Goal: Download file/media

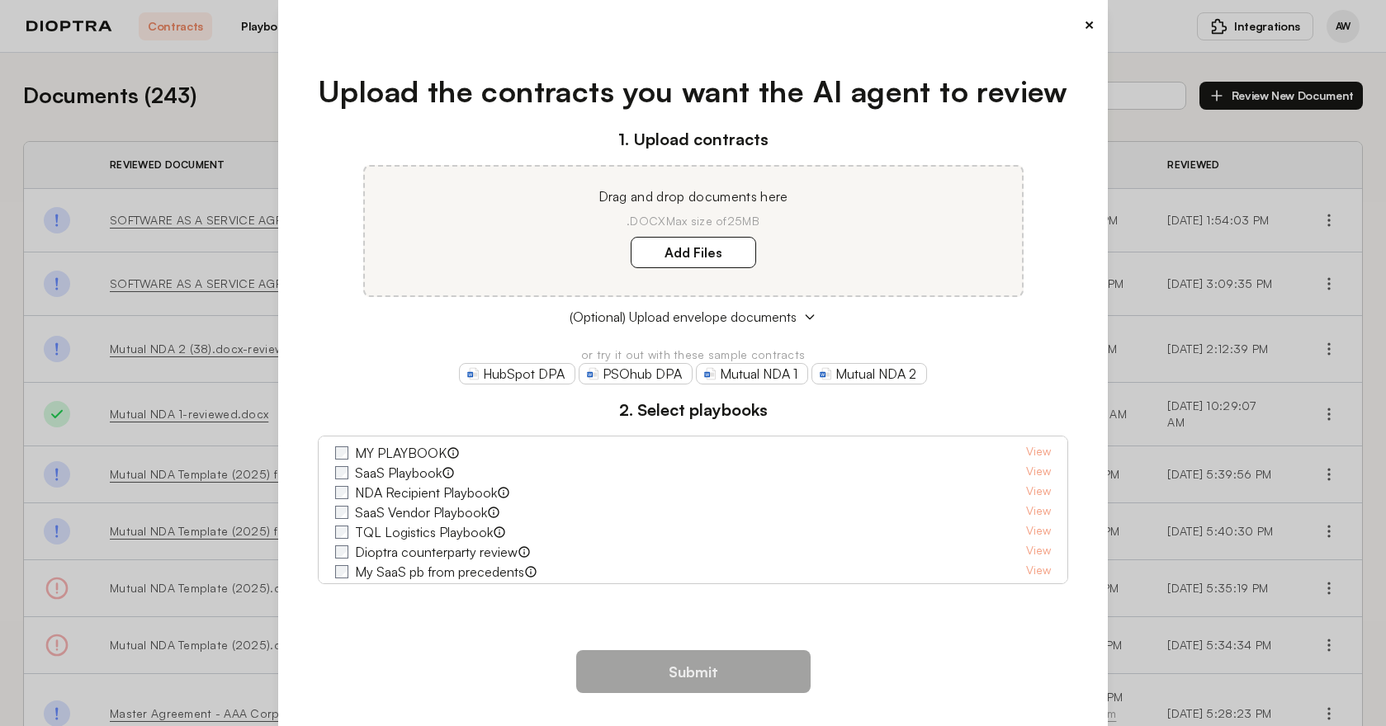
click at [1084, 24] on button "×" at bounding box center [1089, 24] width 11 height 23
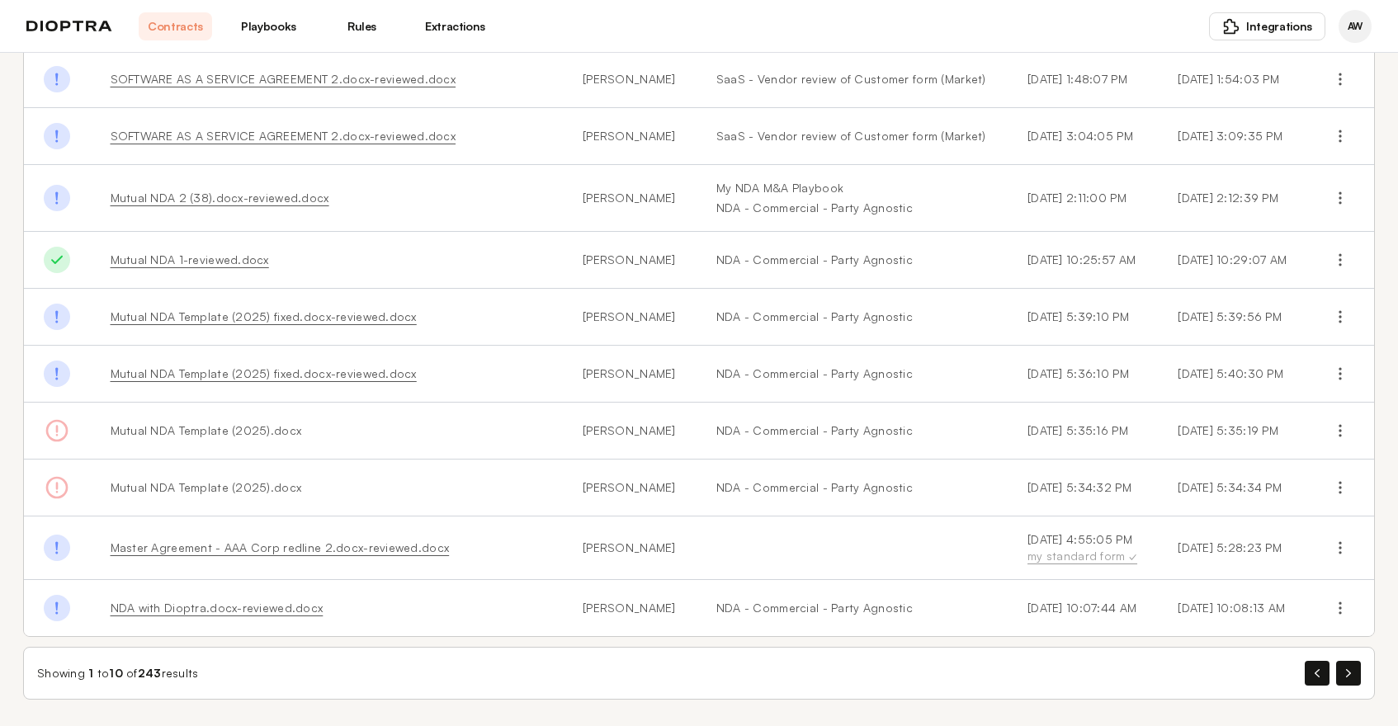
scroll to position [184, 0]
click at [1335, 613] on icon "button" at bounding box center [1340, 608] width 17 height 17
click at [1332, 617] on icon "button" at bounding box center [1340, 608] width 17 height 17
click at [1332, 615] on icon "button" at bounding box center [1340, 608] width 17 height 17
click at [1332, 617] on icon "button" at bounding box center [1340, 608] width 17 height 17
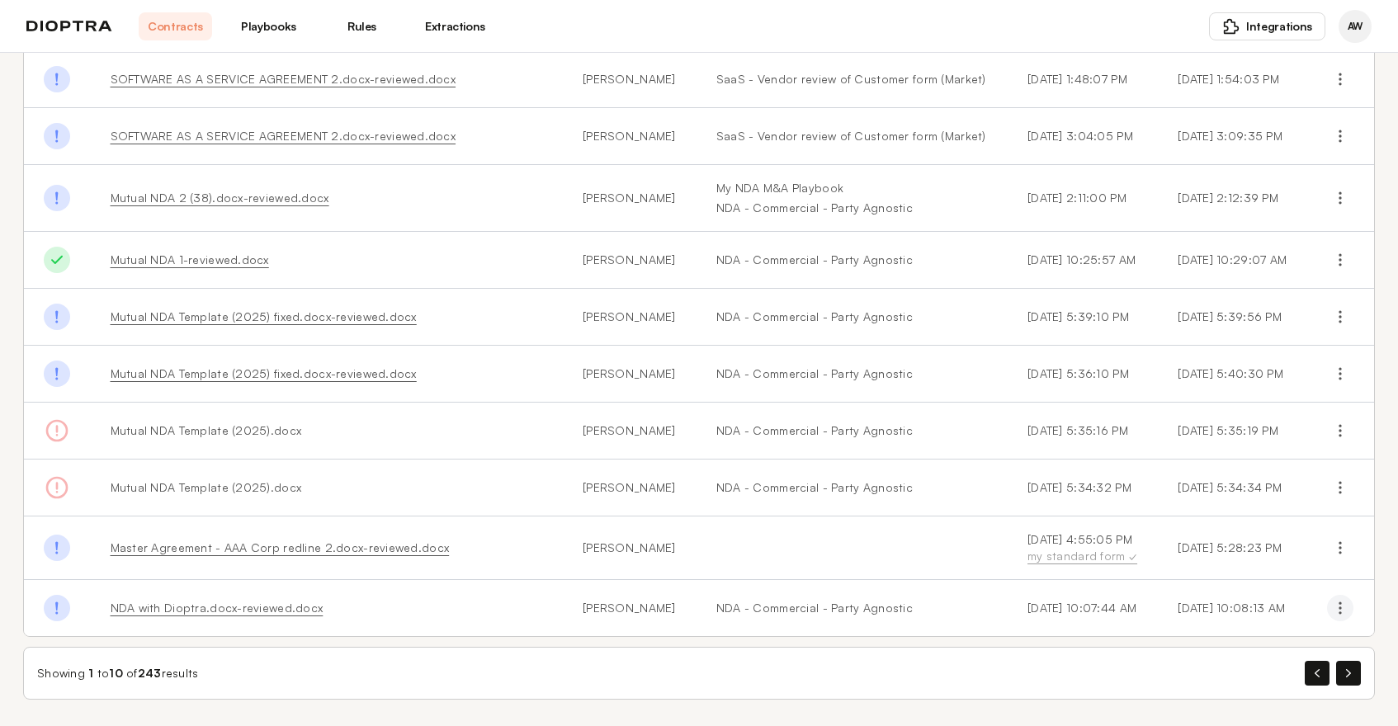
click at [1332, 615] on icon "button" at bounding box center [1340, 608] width 17 height 17
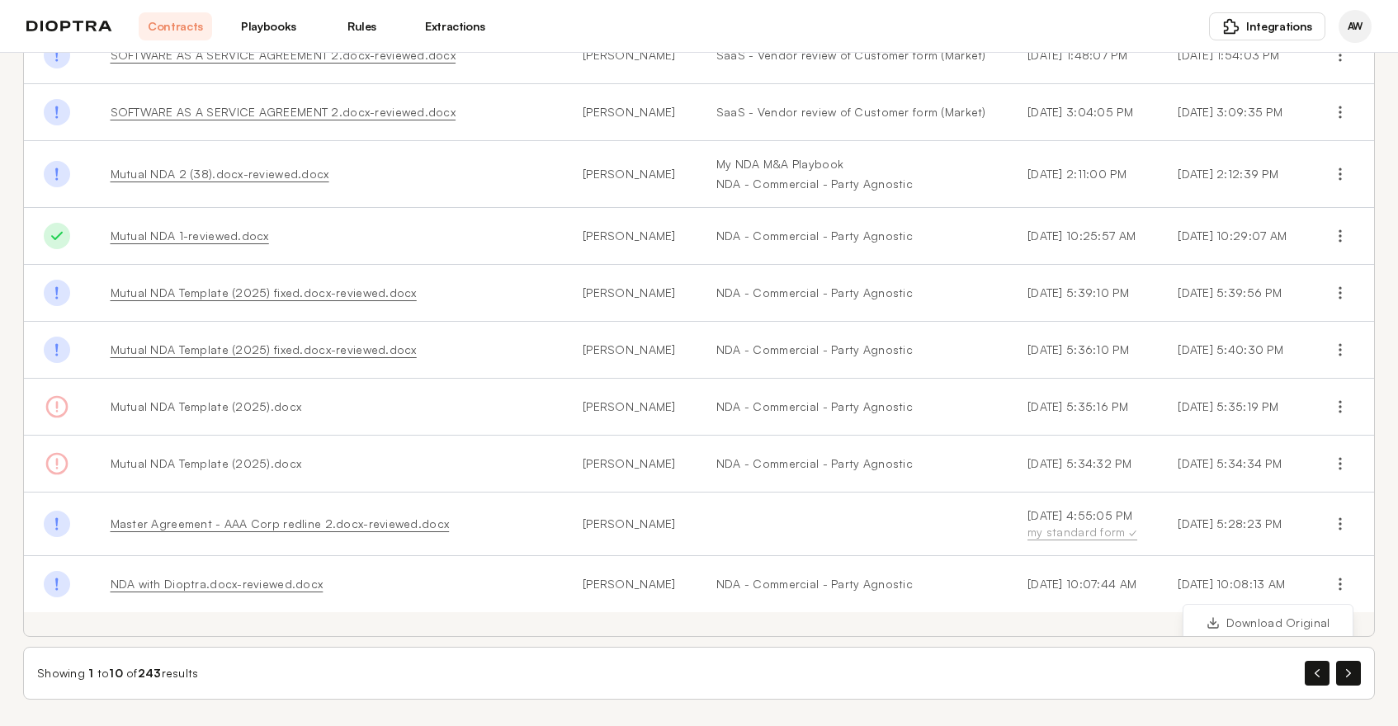
scroll to position [56, 0]
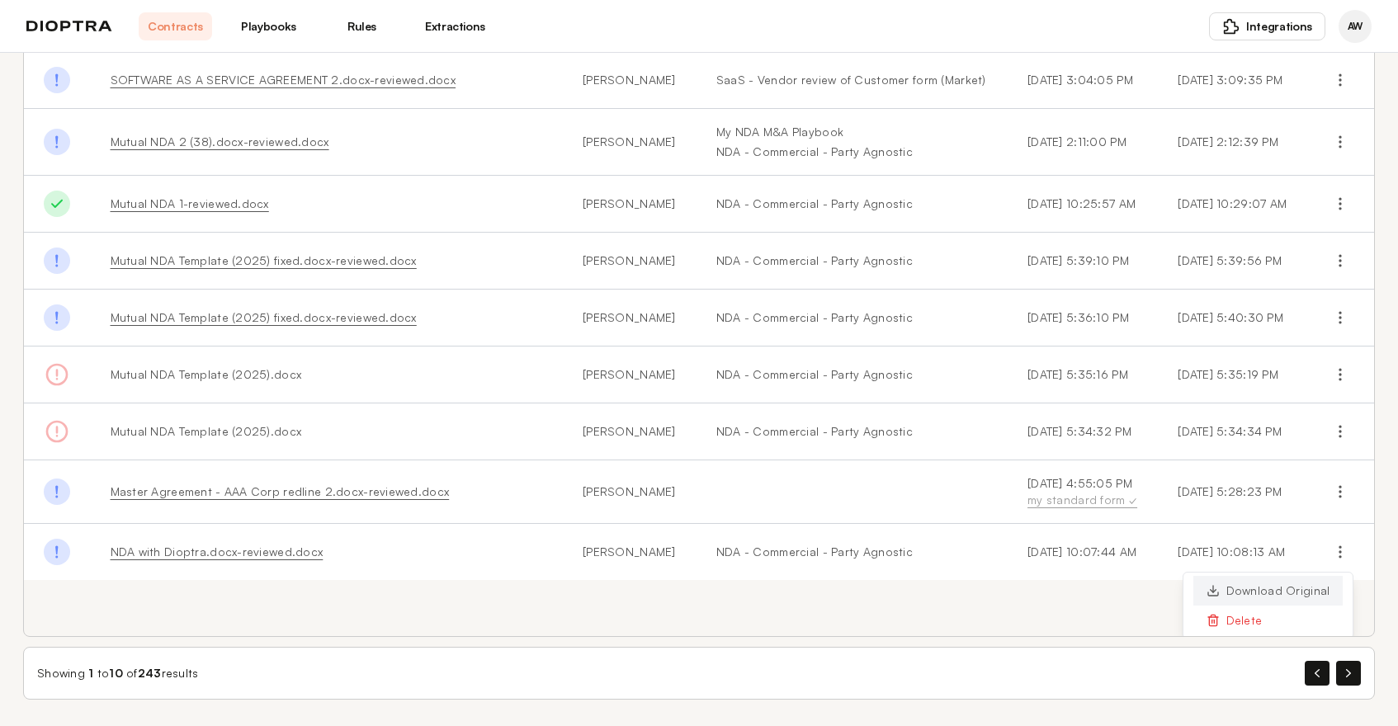
click at [1256, 606] on button "Download Original" at bounding box center [1268, 591] width 150 height 30
